Goal: Task Accomplishment & Management: Complete application form

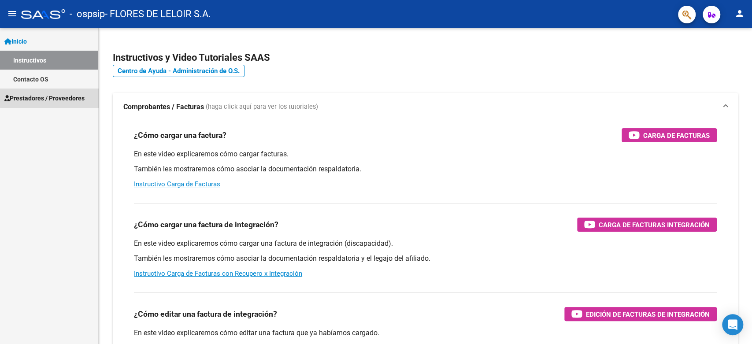
click at [57, 93] on span "Prestadores / Proveedores" at bounding box center [44, 98] width 80 height 10
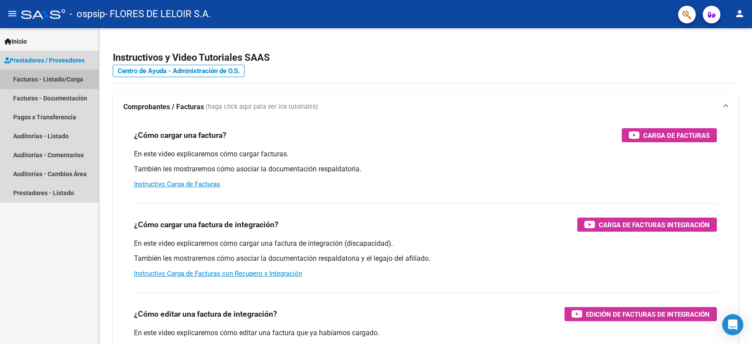
click at [60, 81] on link "Facturas - Listado/Carga" at bounding box center [49, 79] width 98 height 19
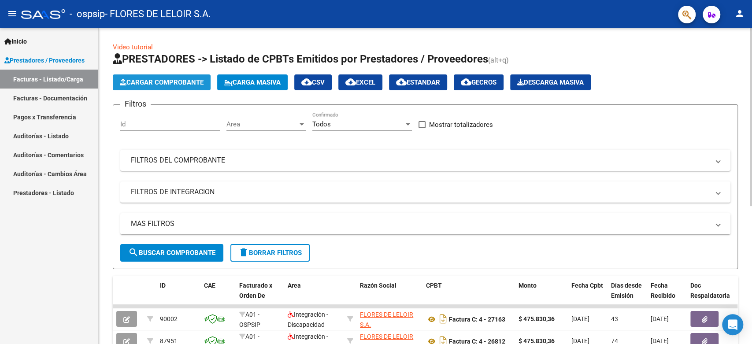
click at [164, 81] on span "Cargar Comprobante" at bounding box center [162, 82] width 84 height 8
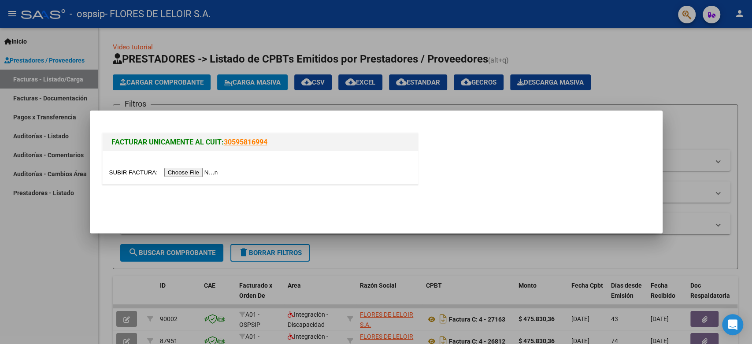
click at [195, 172] on input "file" at bounding box center [164, 172] width 111 height 9
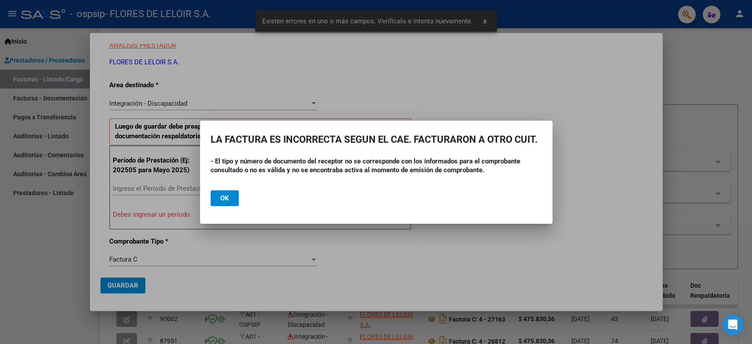
scroll to position [178, 0]
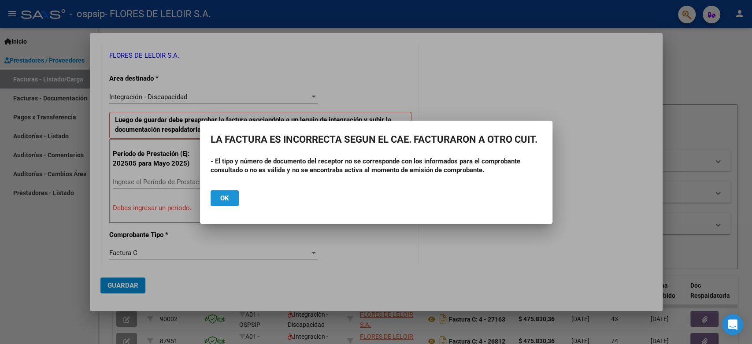
click at [222, 200] on span "Ok" at bounding box center [224, 198] width 9 height 8
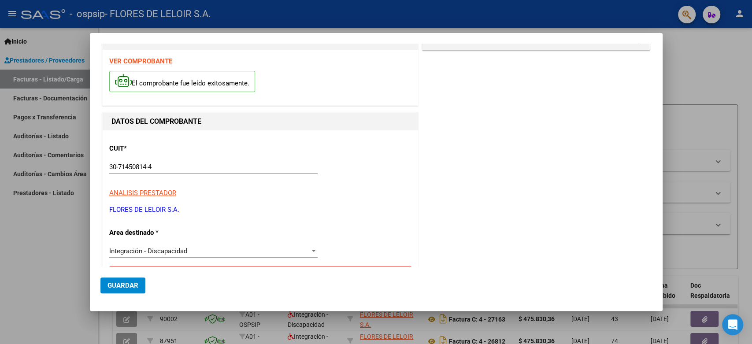
scroll to position [0, 0]
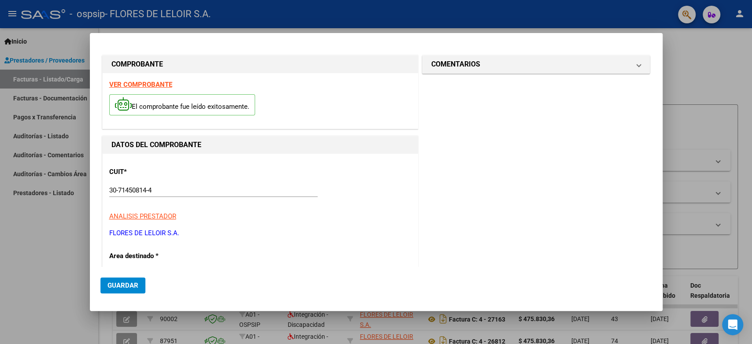
click at [74, 256] on div at bounding box center [376, 172] width 752 height 344
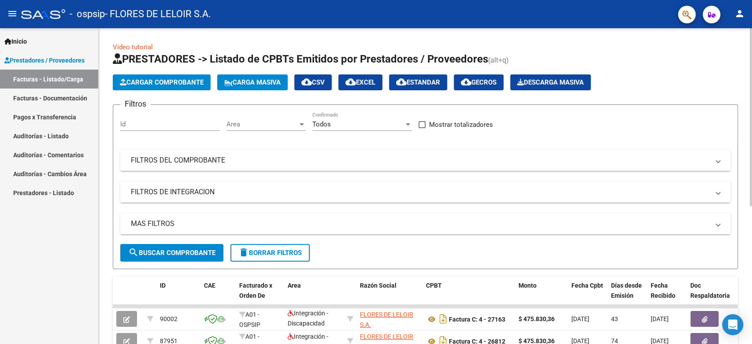
click at [196, 82] on span "Cargar Comprobante" at bounding box center [162, 82] width 84 height 8
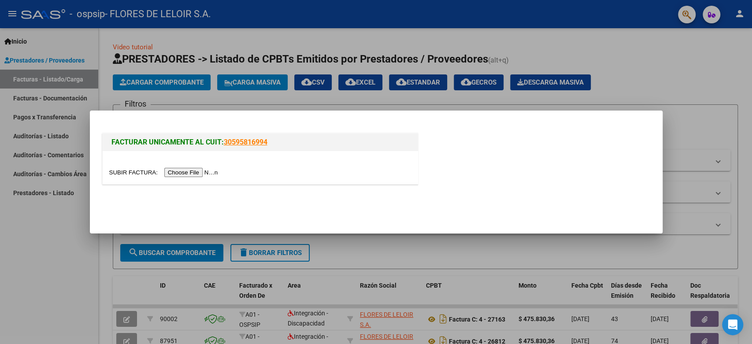
click at [209, 172] on input "file" at bounding box center [164, 172] width 111 height 9
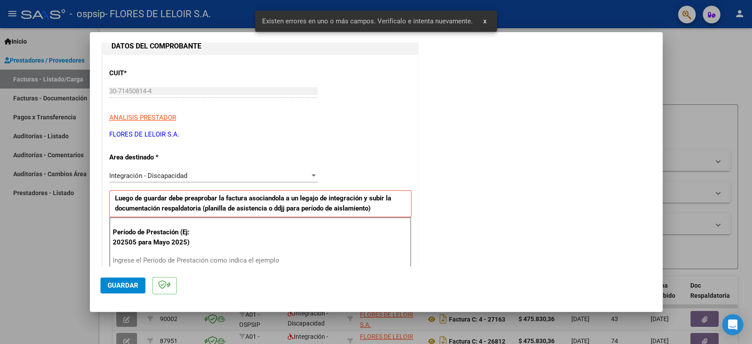
scroll to position [196, 0]
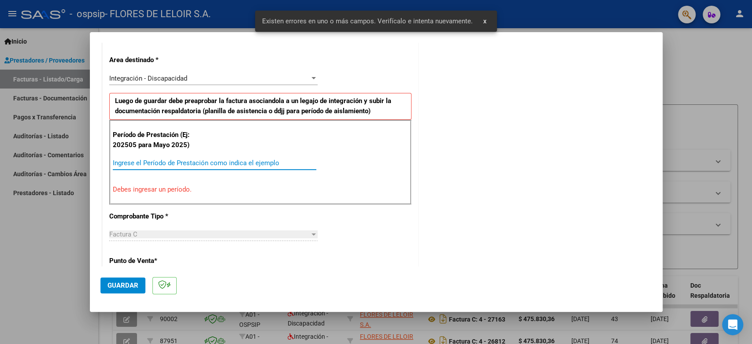
click at [211, 162] on input "Ingrese el Período de Prestación como indica el ejemplo" at bounding box center [215, 163] width 204 height 8
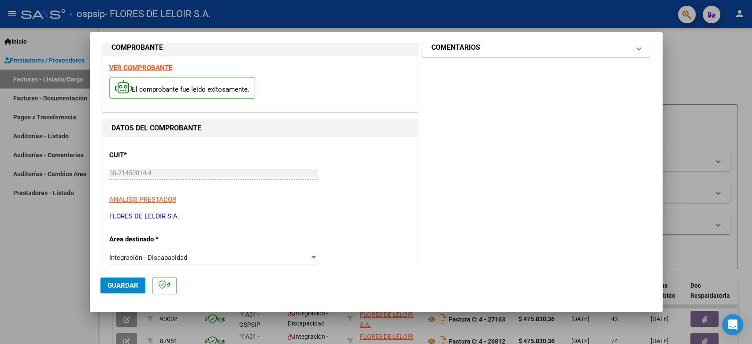
scroll to position [0, 0]
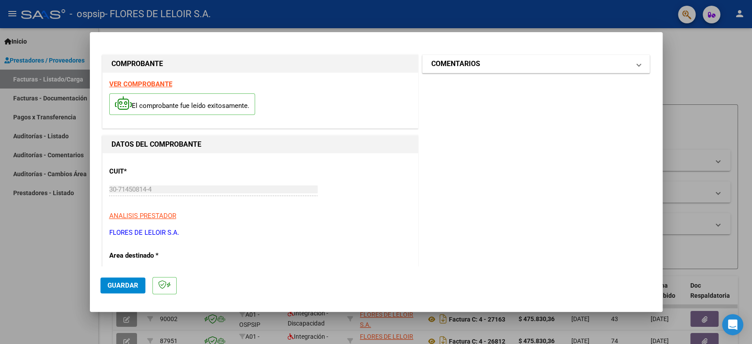
type input "202509"
click at [487, 70] on mat-expansion-panel-header "COMENTARIOS" at bounding box center [535, 64] width 227 height 18
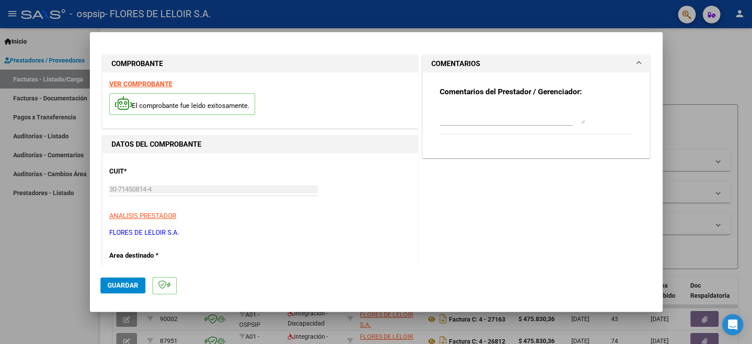
click at [489, 108] on textarea at bounding box center [512, 115] width 145 height 18
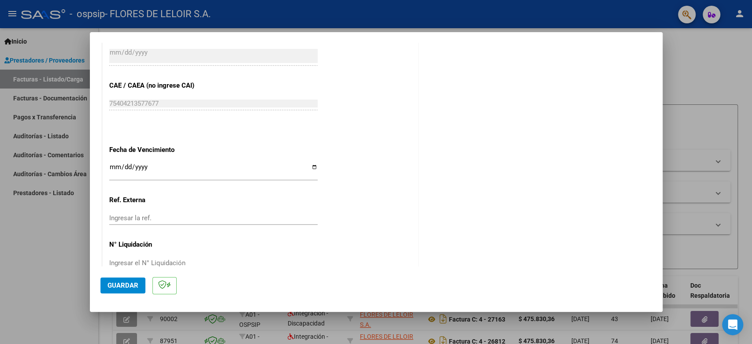
scroll to position [551, 0]
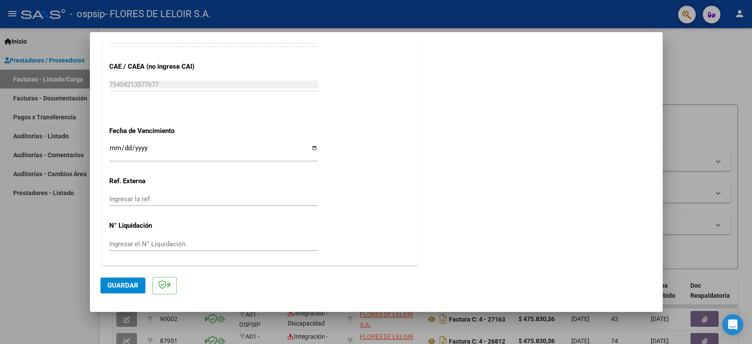
type textarea "diaz martinez angel darek septiembre 2025"
click at [311, 147] on input "Ingresar la fecha" at bounding box center [213, 151] width 208 height 14
type input "2025-10-11"
drag, startPoint x: 139, startPoint y: 276, endPoint x: 137, endPoint y: 281, distance: 5.3
click at [138, 278] on mat-dialog-actions "Guardar" at bounding box center [376, 284] width 552 height 35
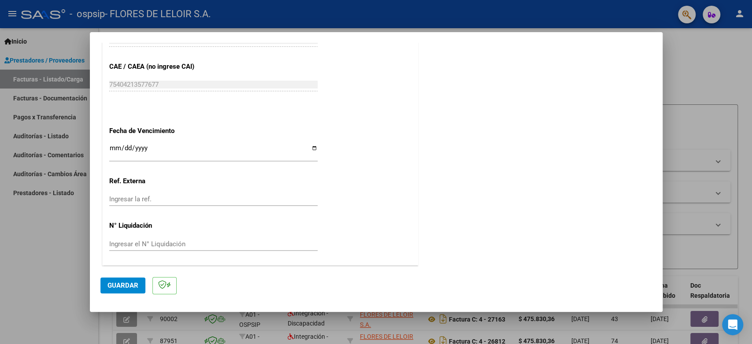
click at [137, 281] on button "Guardar" at bounding box center [122, 286] width 45 height 16
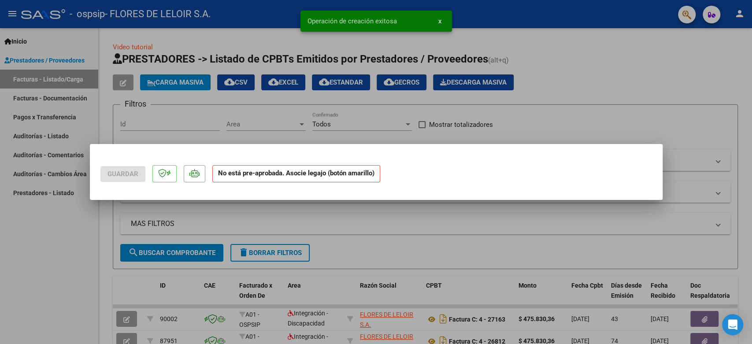
scroll to position [0, 0]
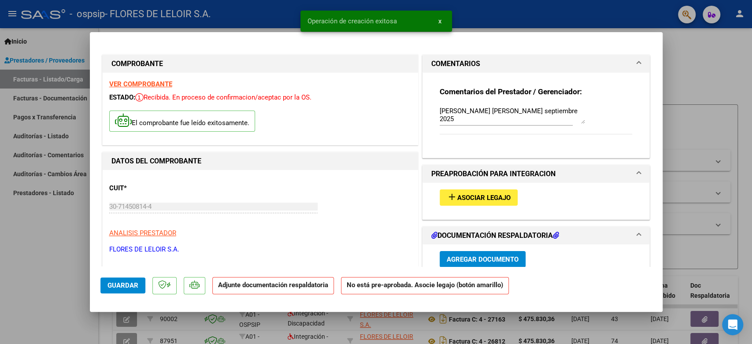
click at [468, 194] on span "Asociar Legajo" at bounding box center [483, 198] width 53 height 8
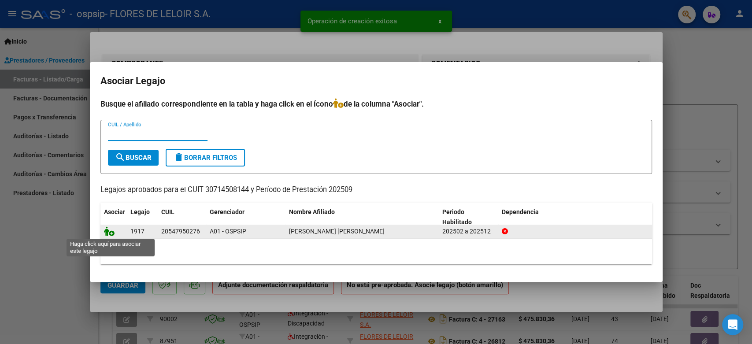
click at [109, 230] on icon at bounding box center [109, 231] width 11 height 10
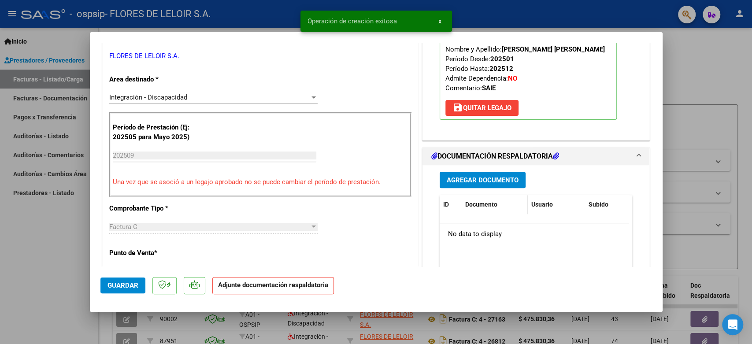
scroll to position [196, 0]
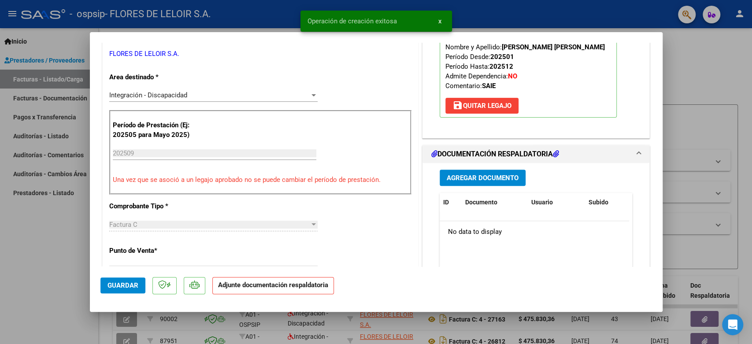
click at [487, 179] on span "Agregar Documento" at bounding box center [483, 178] width 72 height 8
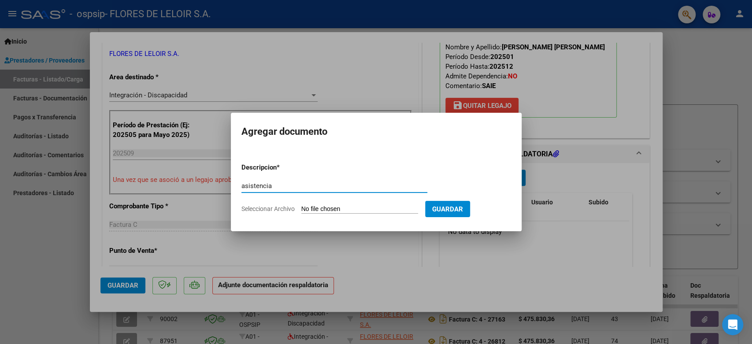
type input "asistencia"
click at [345, 205] on input "Seleccionar Archivo" at bounding box center [359, 209] width 117 height 8
type input "C:\fakepath\DIAZ MARTINEZ ANGEL PLANILLA SEPTIEMBRE.pdf"
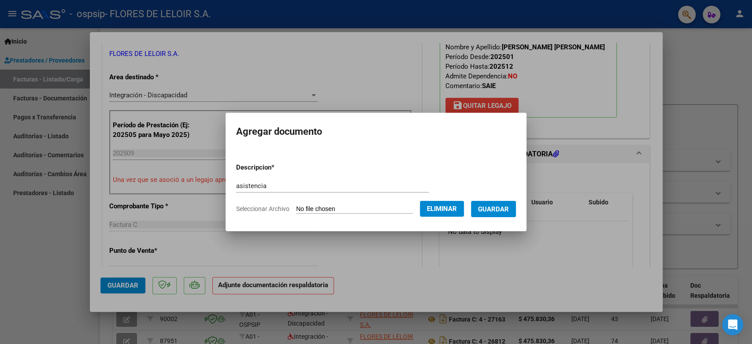
click at [509, 207] on span "Guardar" at bounding box center [493, 209] width 31 height 8
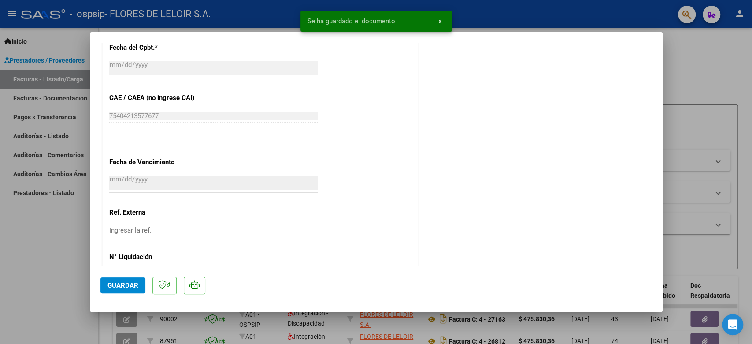
scroll to position [538, 0]
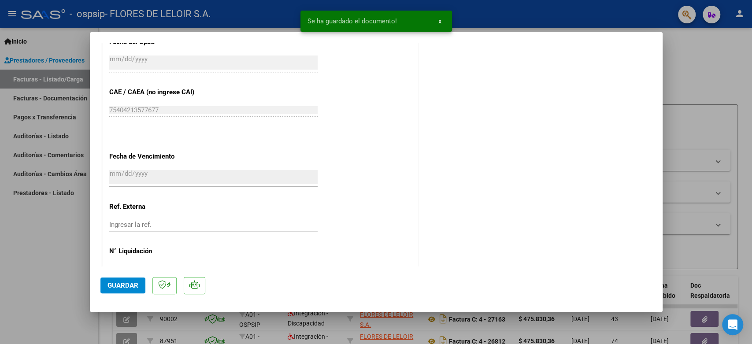
click at [117, 284] on span "Guardar" at bounding box center [122, 285] width 31 height 8
click at [74, 215] on div at bounding box center [376, 172] width 752 height 344
type input "$ 0,00"
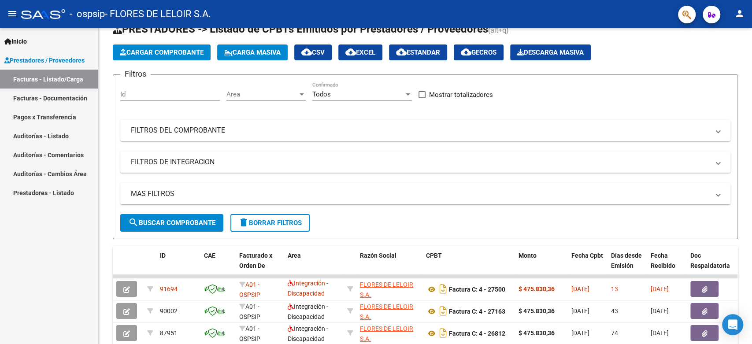
scroll to position [0, 0]
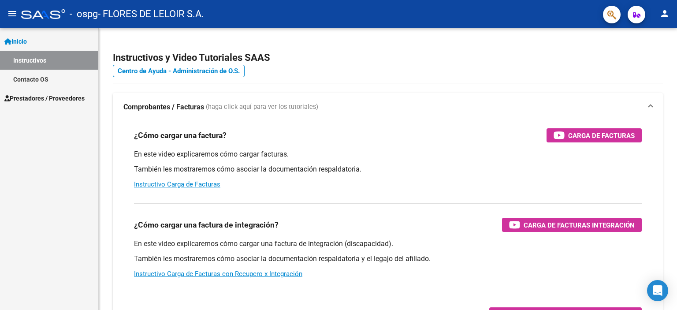
click at [44, 95] on span "Prestadores / Proveedores" at bounding box center [44, 98] width 80 height 10
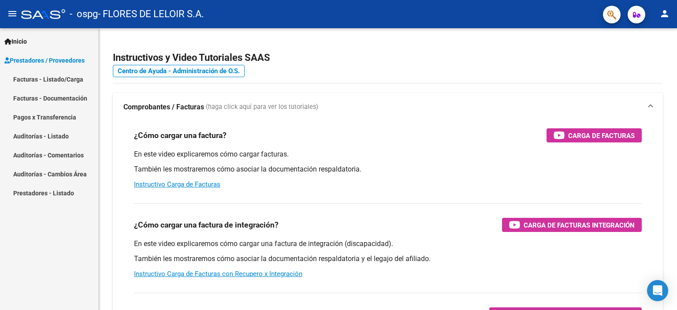
click at [50, 79] on link "Facturas - Listado/Carga" at bounding box center [49, 79] width 98 height 19
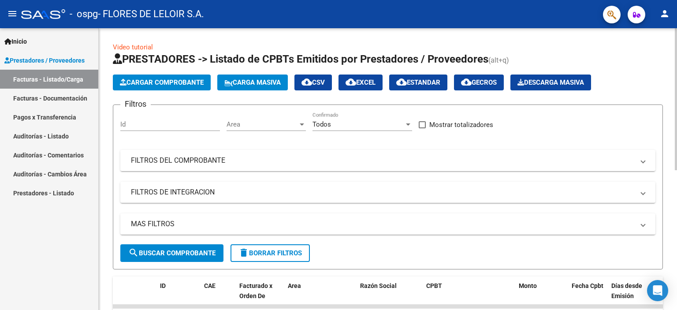
click at [198, 80] on span "Cargar Comprobante" at bounding box center [162, 82] width 84 height 8
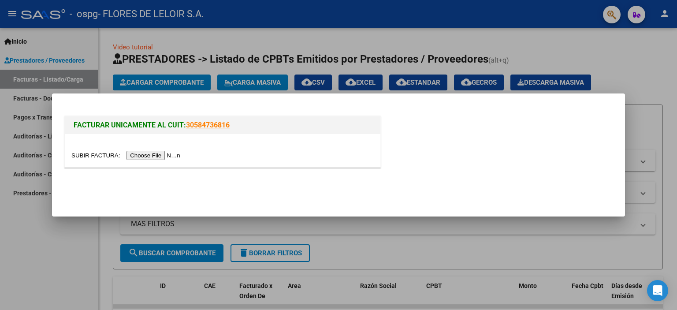
click at [171, 155] on input "file" at bounding box center [126, 155] width 111 height 9
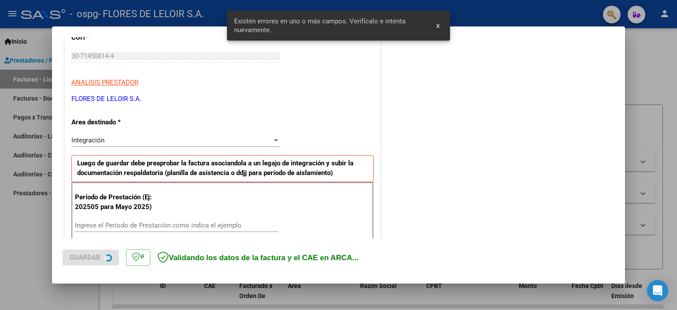
scroll to position [189, 0]
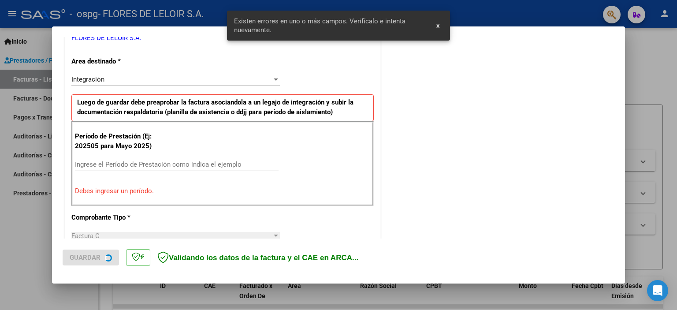
click at [145, 165] on input "Ingrese el Período de Prestación como indica el ejemplo" at bounding box center [177, 164] width 204 height 8
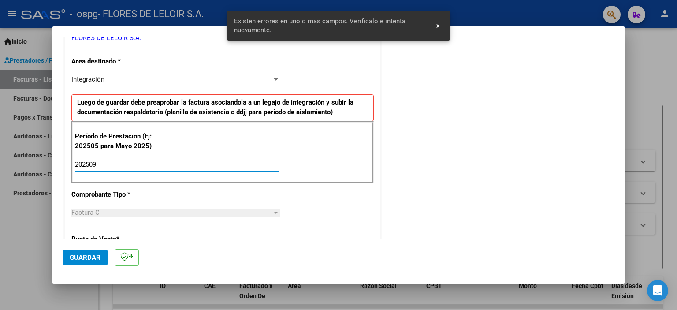
type input "202509"
click at [94, 260] on span "Guardar" at bounding box center [85, 257] width 31 height 8
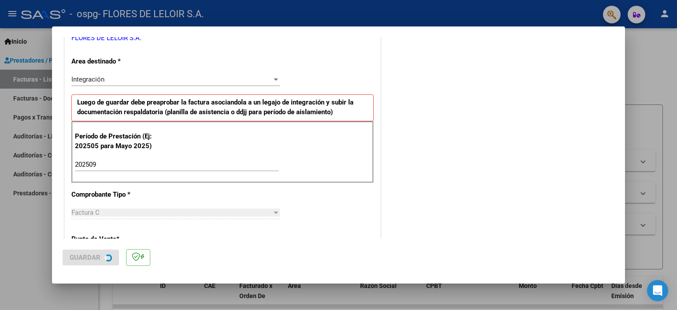
scroll to position [0, 0]
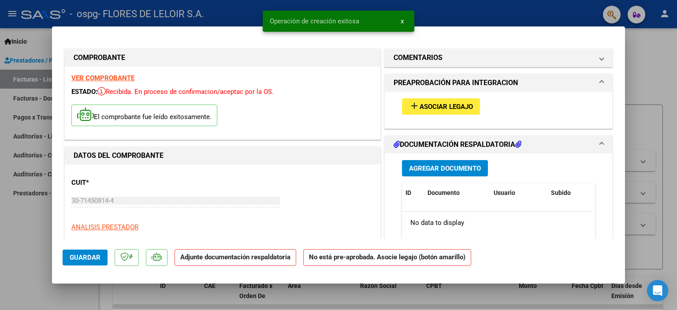
click at [444, 102] on span "add Asociar Legajo" at bounding box center [441, 106] width 64 height 8
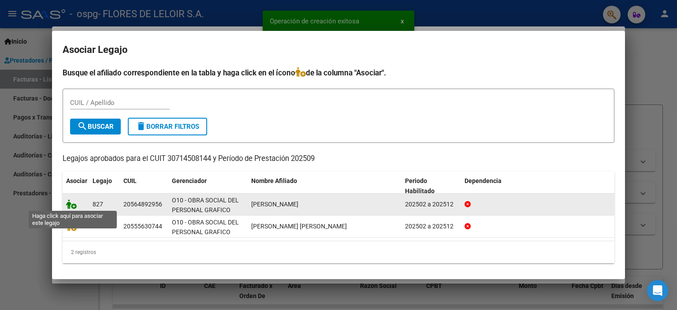
drag, startPoint x: 69, startPoint y: 204, endPoint x: 74, endPoint y: 201, distance: 5.4
click at [69, 204] on icon at bounding box center [71, 204] width 11 height 10
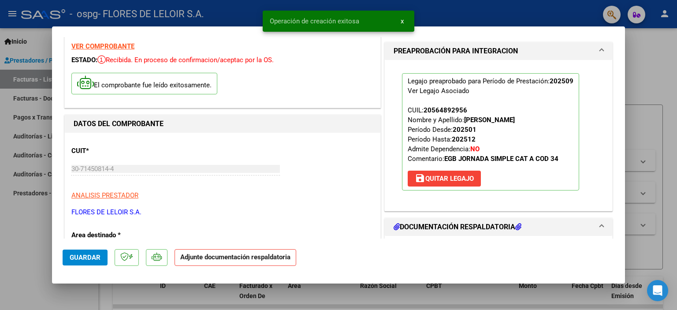
scroll to position [88, 0]
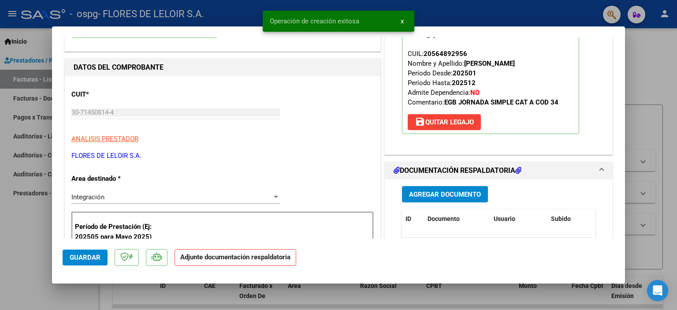
click at [433, 185] on div "Agregar Documento ID Documento Usuario Subido Acción No data to display 0 total…" at bounding box center [498, 267] width 206 height 176
click at [435, 188] on button "Agregar Documento" at bounding box center [445, 194] width 86 height 16
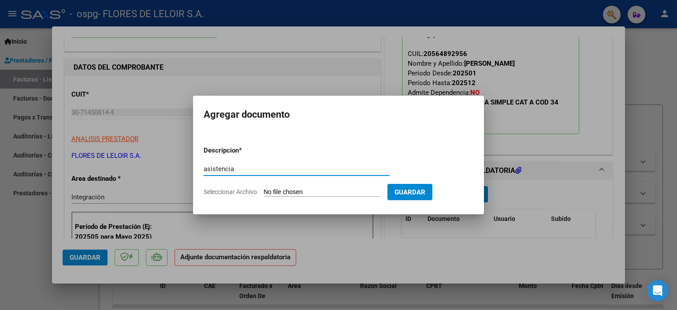
type input "asistencia"
click at [318, 192] on input "Seleccionar Archivo" at bounding box center [321, 192] width 117 height 8
type input "C:\fakepath\CALDEZ LEON PLANILLA SEPTIEMBRE.pdf"
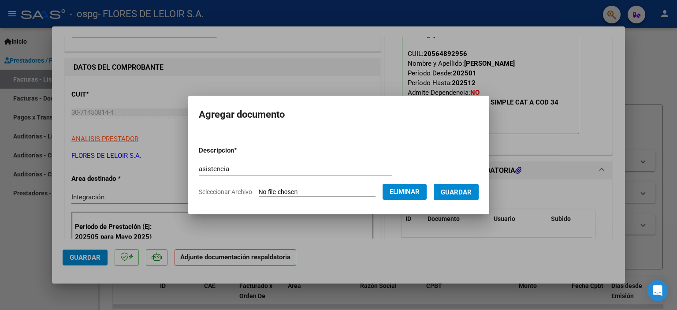
click at [455, 188] on span "Guardar" at bounding box center [456, 192] width 31 height 8
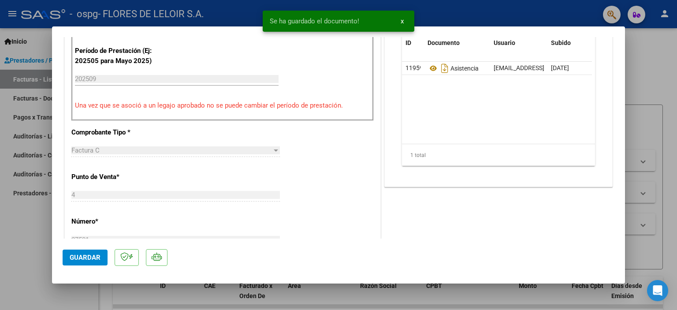
scroll to position [264, 0]
click at [86, 251] on button "Guardar" at bounding box center [85, 257] width 45 height 16
click at [28, 163] on div at bounding box center [338, 155] width 677 height 310
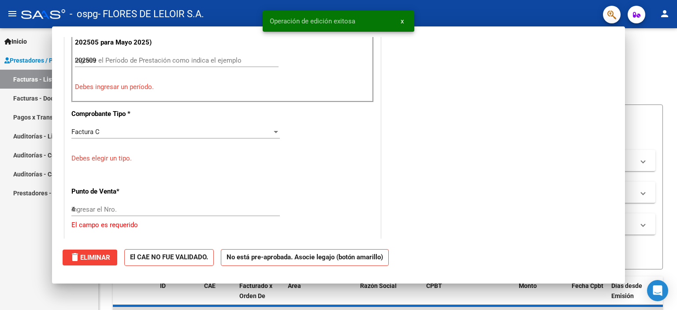
type input "$ 0,00"
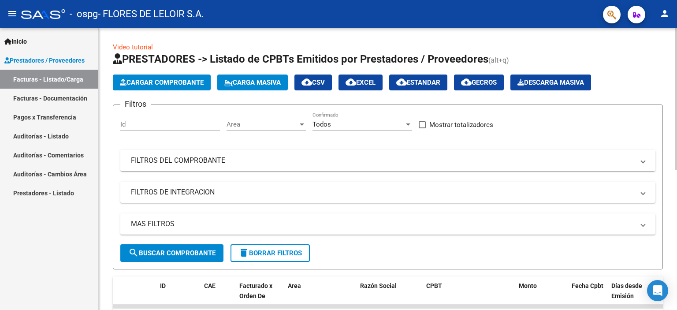
click at [167, 82] on span "Cargar Comprobante" at bounding box center [162, 82] width 84 height 8
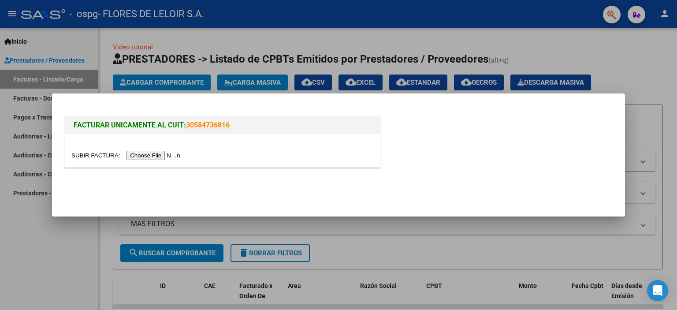
click at [166, 152] on input "file" at bounding box center [126, 155] width 111 height 9
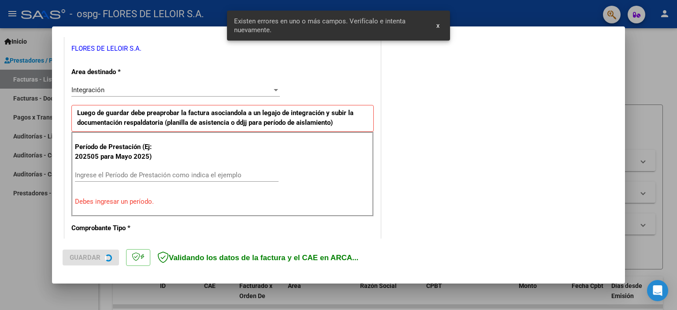
scroll to position [189, 0]
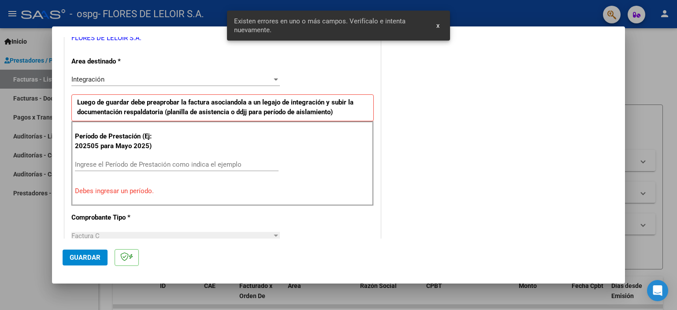
click at [169, 162] on input "Ingrese el Período de Prestación como indica el ejemplo" at bounding box center [177, 164] width 204 height 8
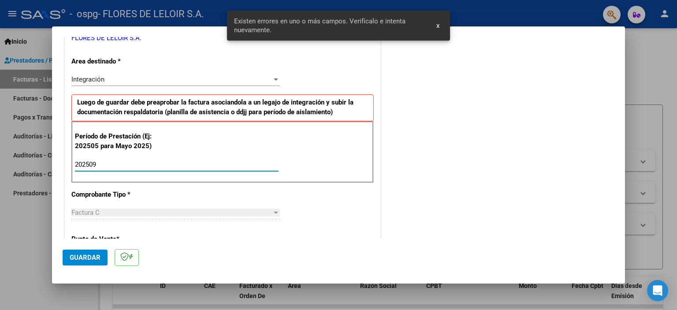
type input "202509"
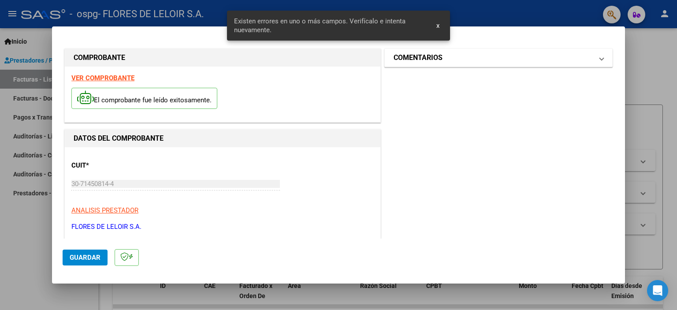
click at [430, 56] on h1 "COMENTARIOS" at bounding box center [417, 57] width 49 height 11
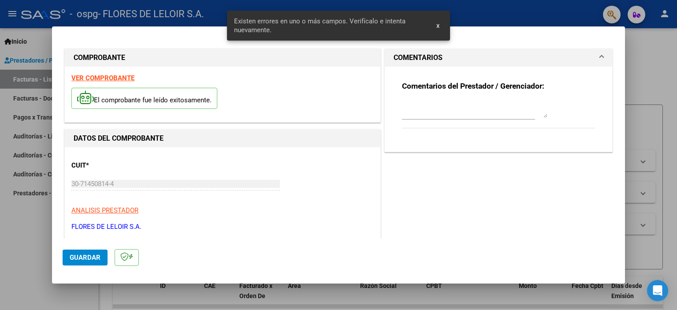
click at [433, 104] on textarea at bounding box center [474, 109] width 145 height 18
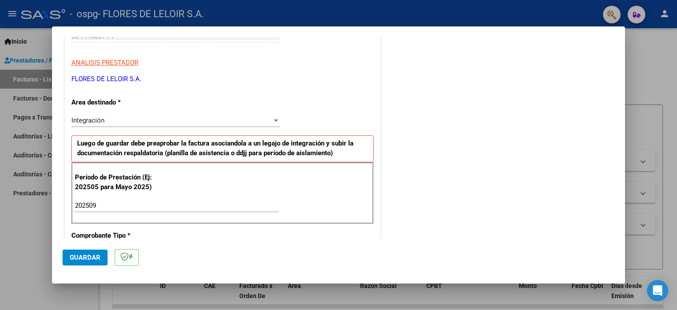
scroll to position [220, 0]
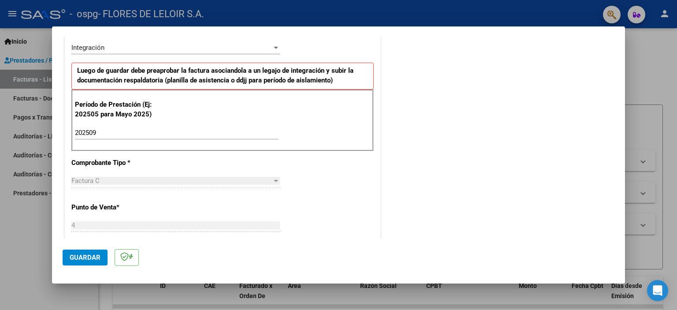
type textarea "cuello joaquin septiembre 2025"
click at [80, 267] on mat-dialog-actions "Guardar" at bounding box center [339, 255] width 552 height 35
click at [81, 257] on span "Guardar" at bounding box center [85, 257] width 31 height 8
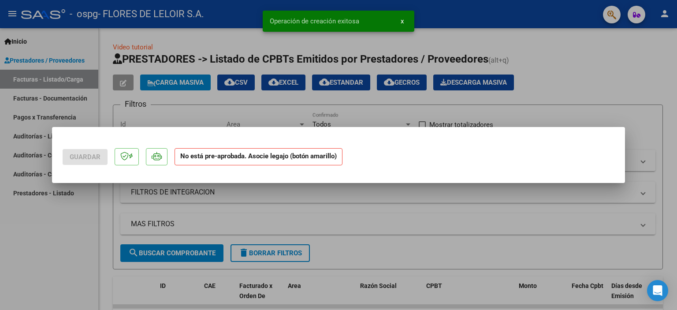
scroll to position [0, 0]
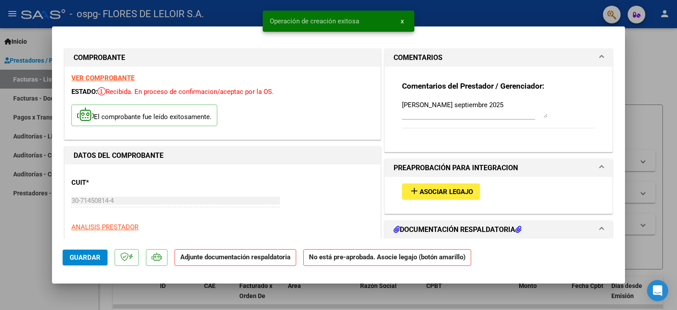
click at [434, 187] on span "add Asociar Legajo" at bounding box center [441, 191] width 64 height 8
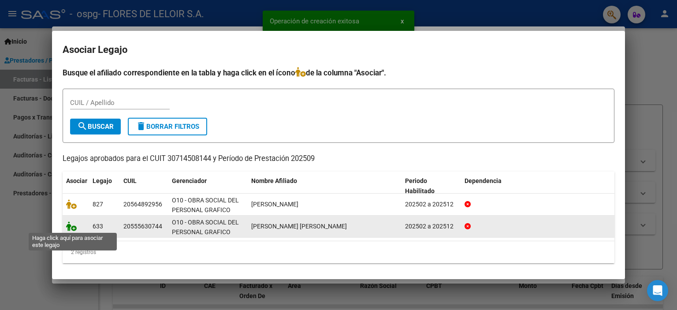
click at [71, 225] on icon at bounding box center [71, 226] width 11 height 10
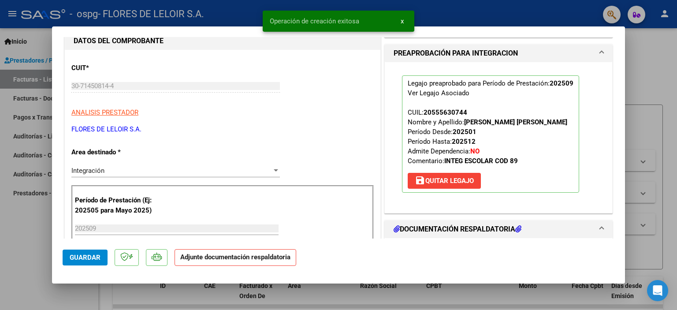
scroll to position [132, 0]
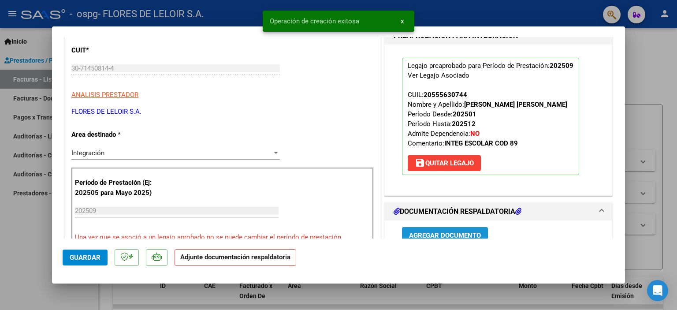
click at [428, 231] on span "Agregar Documento" at bounding box center [445, 235] width 72 height 8
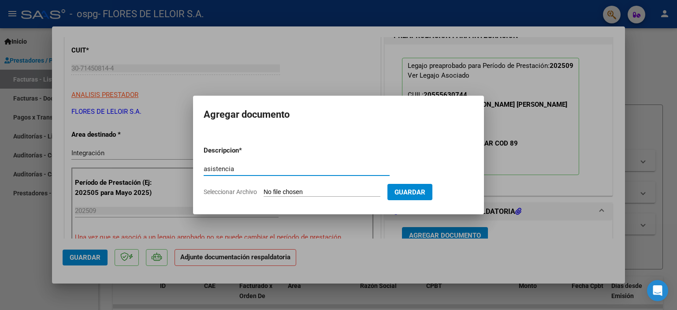
type input "asistencia"
click at [333, 190] on input "Seleccionar Archivo" at bounding box center [321, 192] width 117 height 8
type input "C:\fakepath\CUELLO JOAQUIN PLANILLA SEPTIEMBRE.pdf"
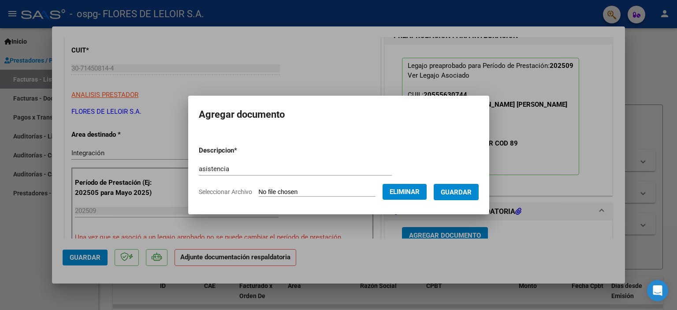
drag, startPoint x: 450, startPoint y: 200, endPoint x: 398, endPoint y: 210, distance: 53.2
click at [450, 200] on form "Descripcion * asistencia Escriba aquí una descripcion Seleccionar Archivo Elimi…" at bounding box center [339, 171] width 280 height 64
click at [488, 185] on mat-dialog-content "Descripcion * asistencia Escriba aquí una descripcion Seleccionar Archivo Elimi…" at bounding box center [338, 167] width 301 height 71
click at [478, 188] on button "Guardar" at bounding box center [455, 192] width 45 height 16
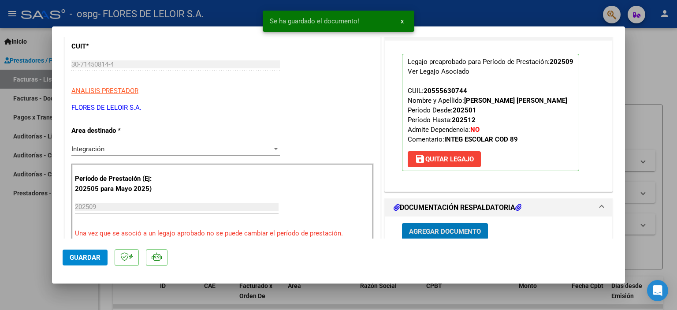
scroll to position [400, 0]
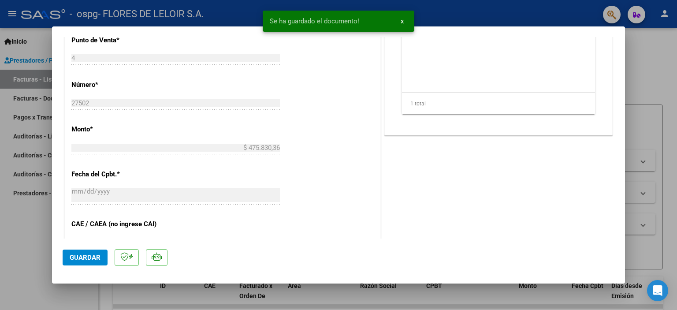
click at [89, 255] on span "Guardar" at bounding box center [85, 257] width 31 height 8
click at [32, 206] on div at bounding box center [338, 155] width 677 height 310
type input "$ 0,00"
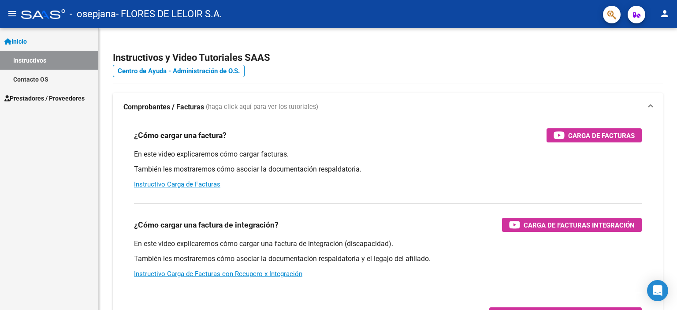
click at [63, 93] on span "Prestadores / Proveedores" at bounding box center [44, 98] width 80 height 10
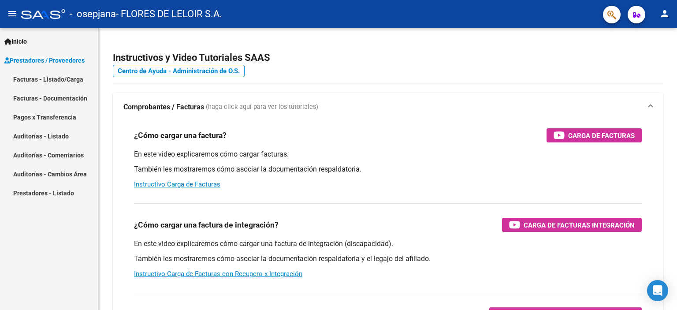
click at [61, 112] on mat-nav-list "Facturas - Listado/Carga Facturas - Documentación Pagos x Transferencia Auditor…" at bounding box center [49, 136] width 98 height 133
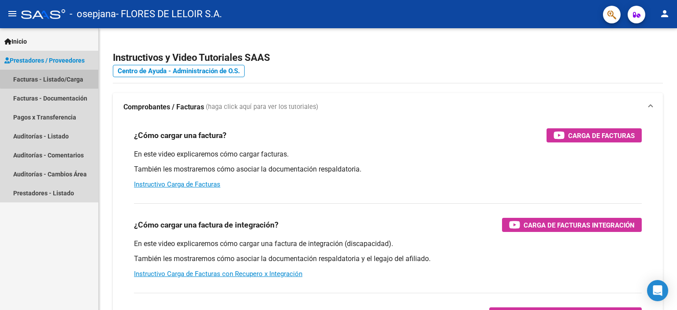
click at [66, 77] on link "Facturas - Listado/Carga" at bounding box center [49, 79] width 98 height 19
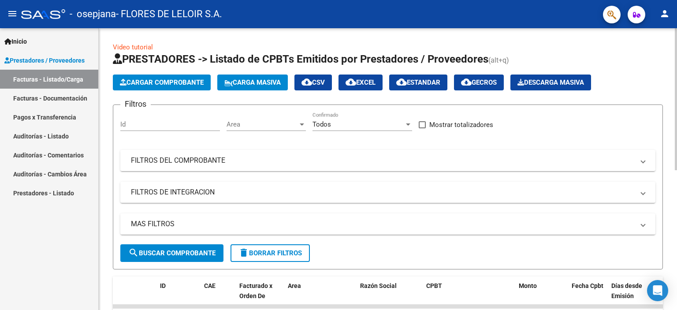
click at [196, 93] on app-list-header "PRESTADORES -> Listado de CPBTs Emitidos por Prestadores / Proveedores (alt+q) …" at bounding box center [388, 160] width 550 height 217
click at [195, 89] on button "Cargar Comprobante" at bounding box center [162, 82] width 98 height 16
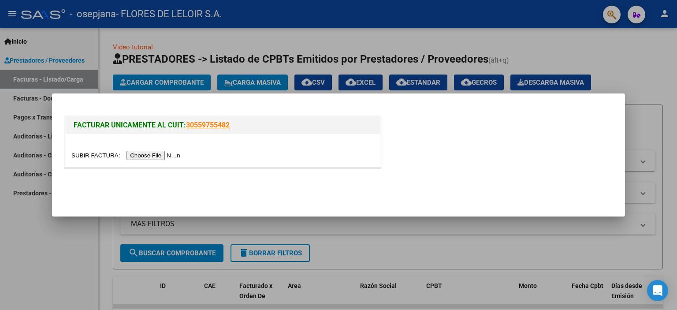
click at [164, 163] on div at bounding box center [222, 150] width 315 height 33
click at [161, 154] on input "file" at bounding box center [126, 155] width 111 height 9
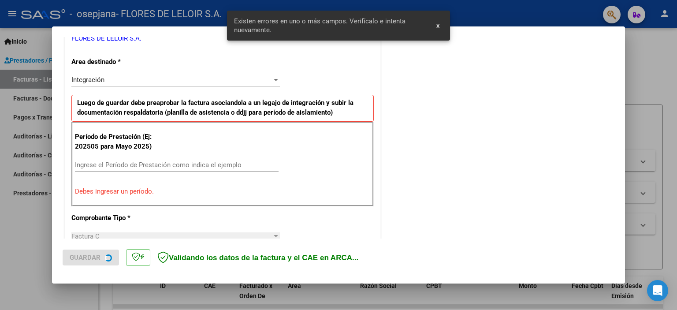
scroll to position [189, 0]
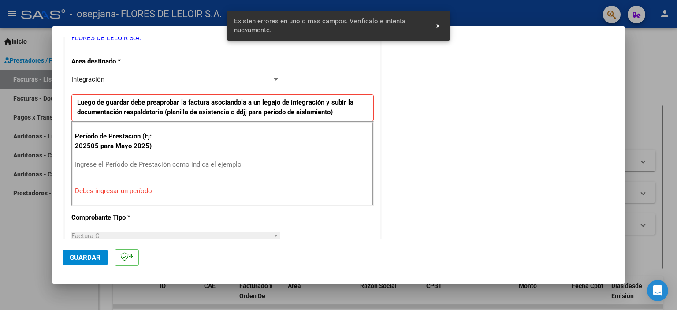
click at [197, 165] on input "Ingrese el Período de Prestación como indica el ejemplo" at bounding box center [177, 164] width 204 height 8
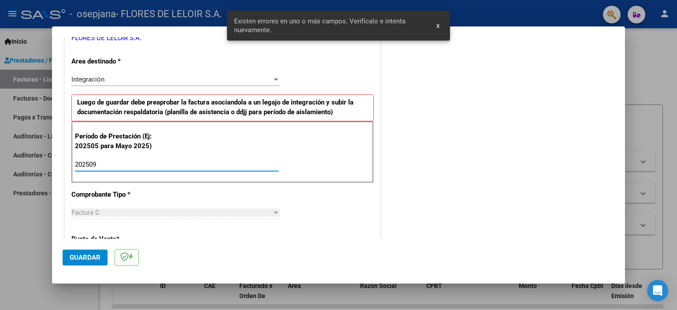
type input "202509"
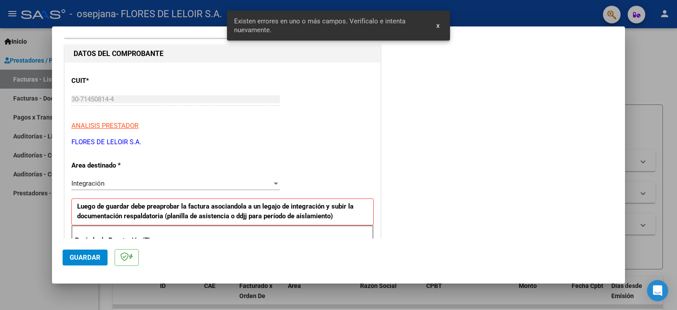
scroll to position [0, 0]
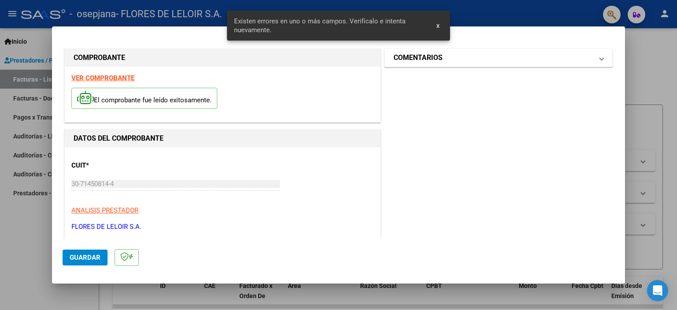
click at [433, 66] on mat-expansion-panel-header "COMENTARIOS" at bounding box center [498, 58] width 227 height 18
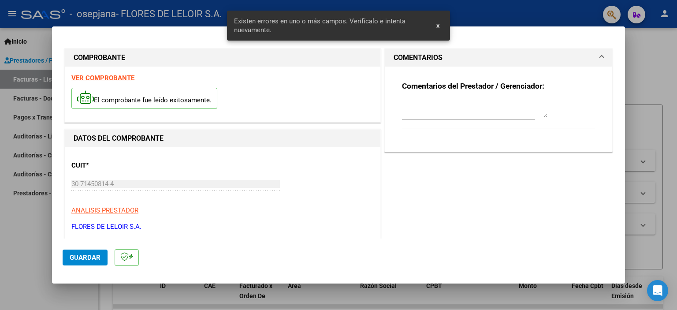
click at [425, 104] on textarea at bounding box center [474, 109] width 145 height 18
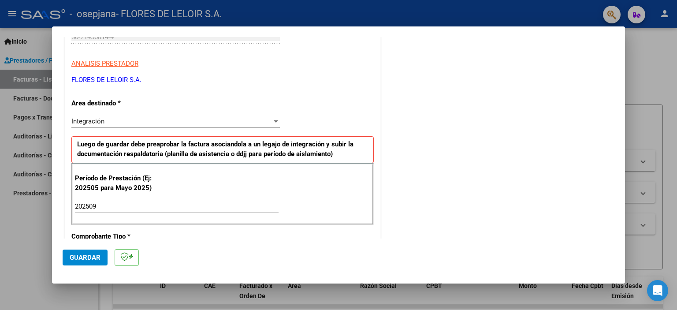
scroll to position [220, 0]
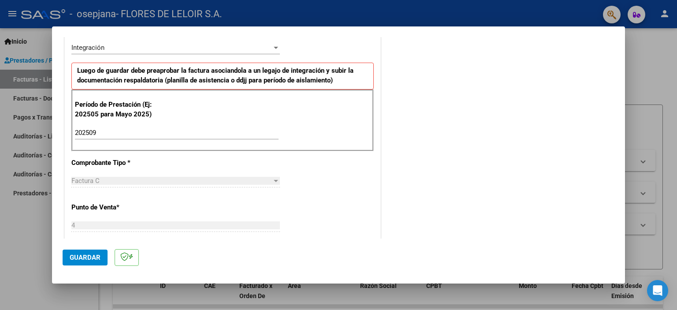
type textarea "CALIVA MATTEO [DATE]"
click at [104, 255] on button "Guardar" at bounding box center [85, 257] width 45 height 16
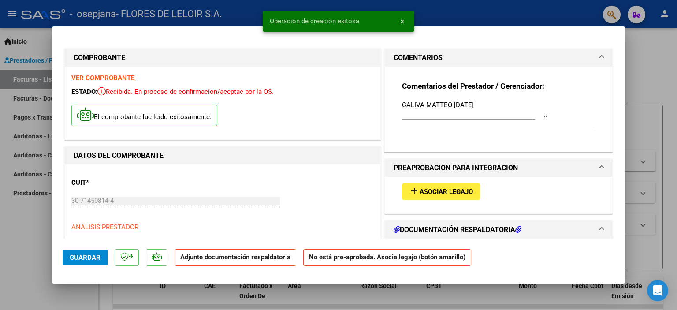
click at [438, 185] on button "add Asociar Legajo" at bounding box center [441, 191] width 78 height 16
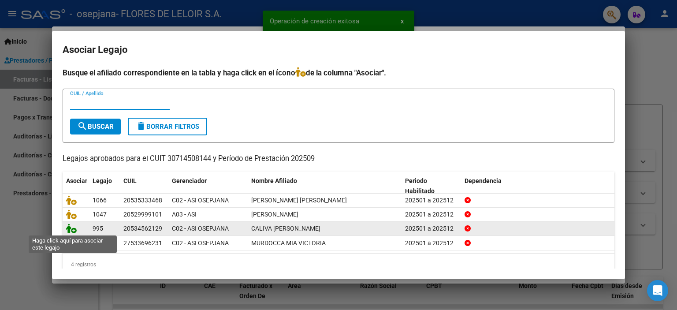
click at [74, 226] on icon at bounding box center [71, 228] width 11 height 10
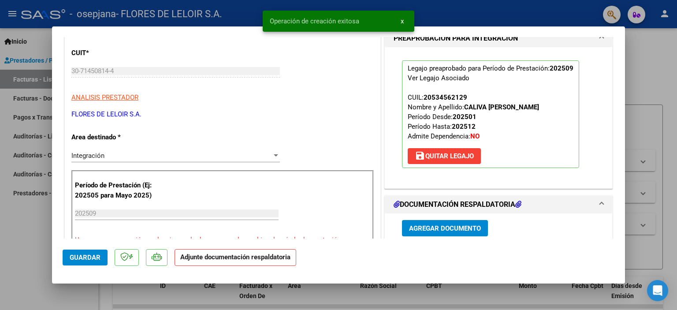
scroll to position [176, 0]
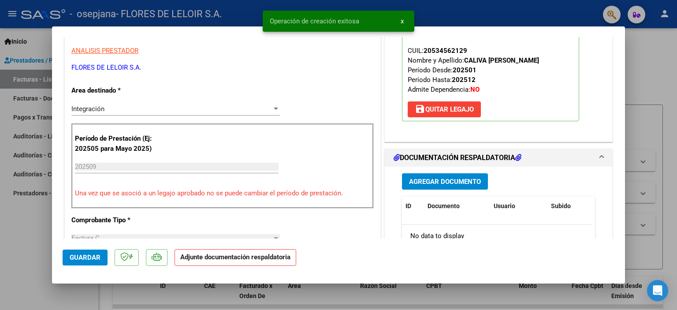
click at [419, 179] on span "Agregar Documento" at bounding box center [445, 182] width 72 height 8
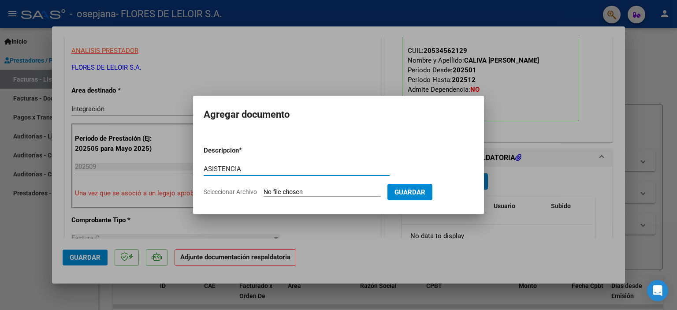
type input "ASISTENCIA"
click at [300, 189] on input "Seleccionar Archivo" at bounding box center [321, 192] width 117 height 8
type input "C:\fakepath\[PERSON_NAME] PLANILLA SEPTIEMBRE.pdf"
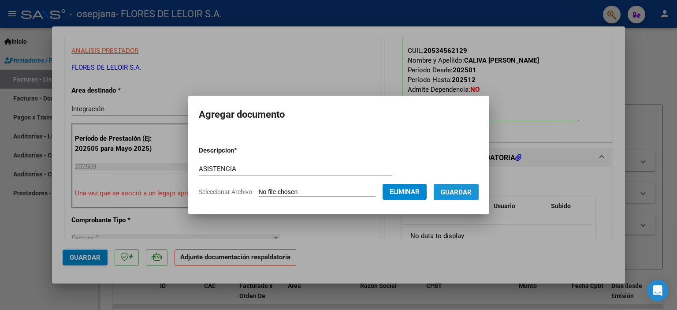
click at [470, 190] on span "Guardar" at bounding box center [456, 192] width 31 height 8
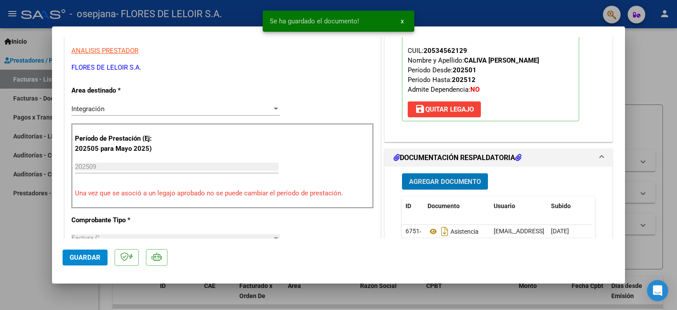
scroll to position [352, 0]
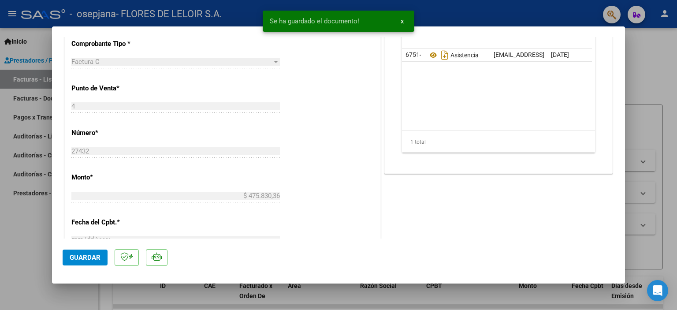
click at [84, 260] on span "Guardar" at bounding box center [85, 257] width 31 height 8
click at [33, 194] on div at bounding box center [338, 155] width 677 height 310
type input "$ 0,00"
